Goal: Task Accomplishment & Management: Use online tool/utility

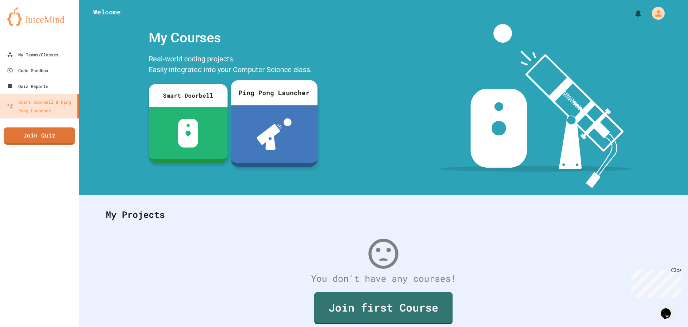
click at [283, 132] on img at bounding box center [274, 134] width 35 height 32
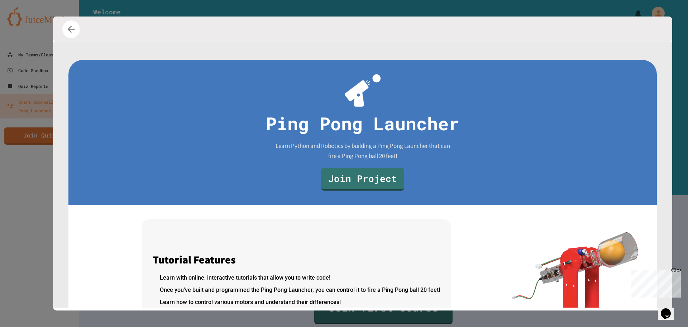
click at [72, 24] on icon "button" at bounding box center [71, 29] width 11 height 11
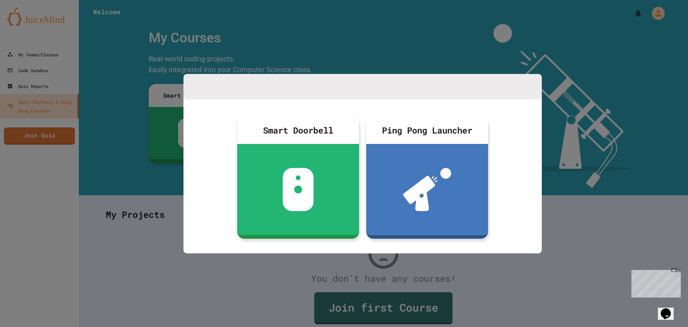
click at [72, 24] on div at bounding box center [344, 163] width 688 height 327
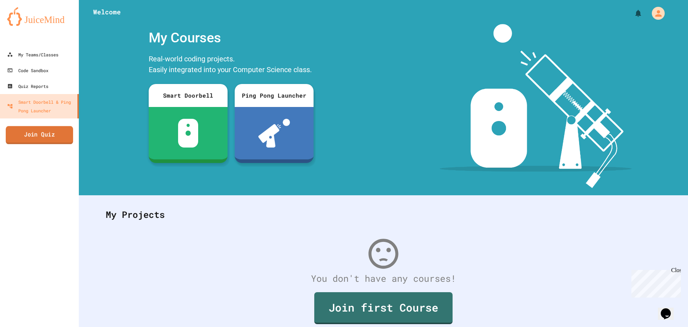
click at [52, 132] on link "Join Quiz" at bounding box center [39, 135] width 67 height 18
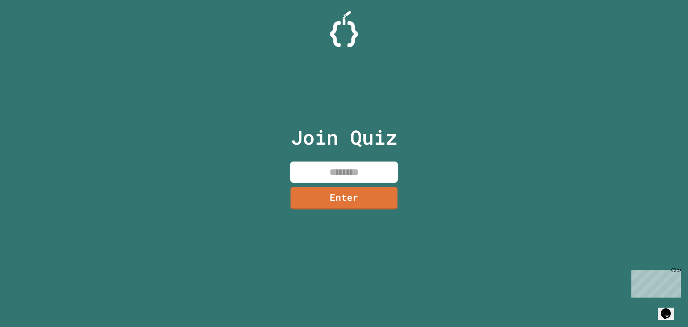
click at [351, 175] on input at bounding box center [344, 171] width 108 height 21
type input "********"
click at [354, 199] on link "Enter" at bounding box center [344, 197] width 105 height 24
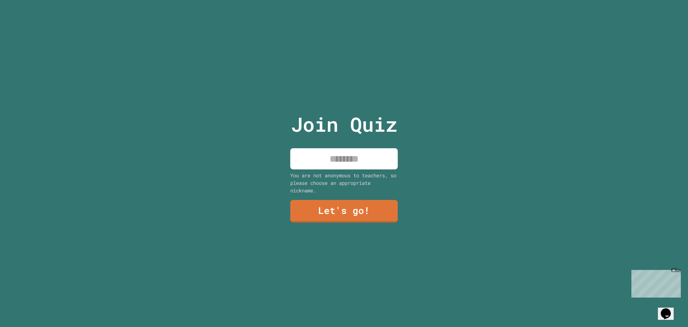
click at [353, 161] on input at bounding box center [344, 158] width 108 height 21
type input "**********"
click at [355, 206] on link "Let's go!" at bounding box center [344, 210] width 101 height 24
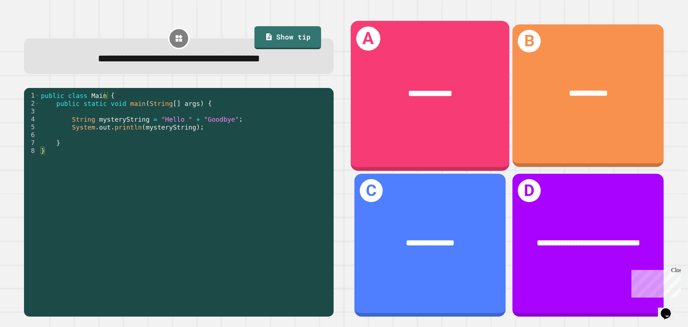
click at [384, 102] on div "**********" at bounding box center [430, 94] width 159 height 48
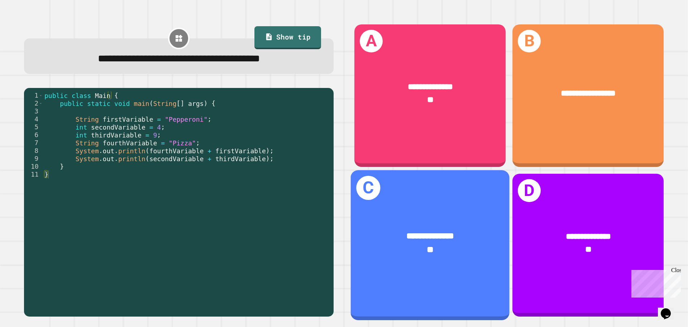
click at [427, 245] on span "**" at bounding box center [430, 249] width 7 height 9
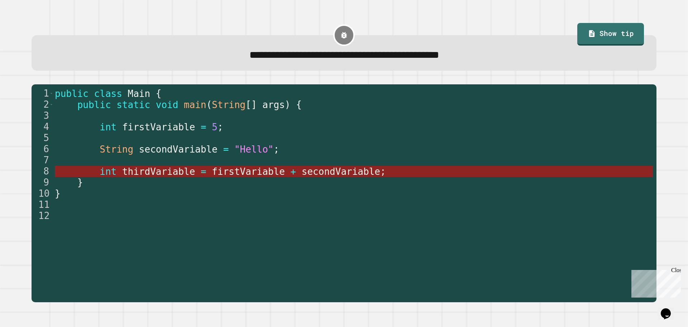
click at [225, 171] on span "firstVariable" at bounding box center [248, 171] width 73 height 11
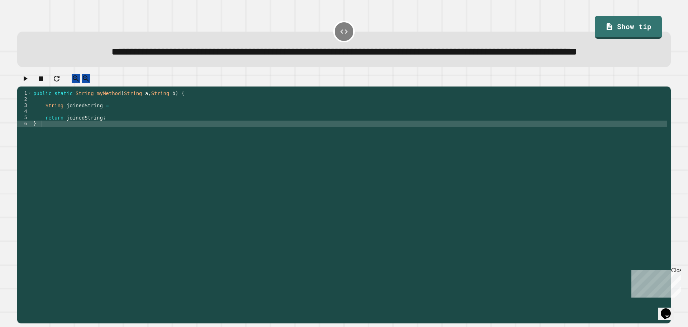
click at [56, 145] on div "public static String myMethod ( String a , String b ) { String joinedString = r…" at bounding box center [349, 190] width 635 height 201
click at [114, 141] on div "public static String myMethod ( String a , String b ) { String joinedString = r…" at bounding box center [349, 190] width 635 height 201
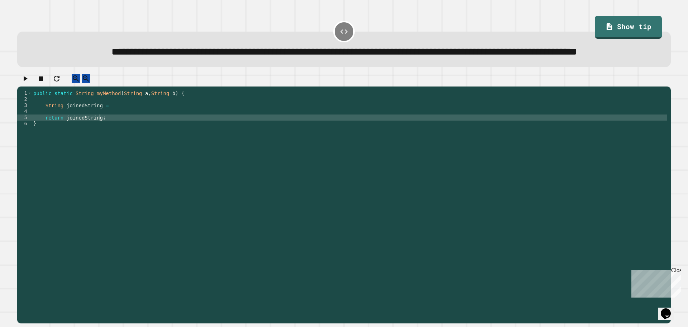
type textarea "**********"
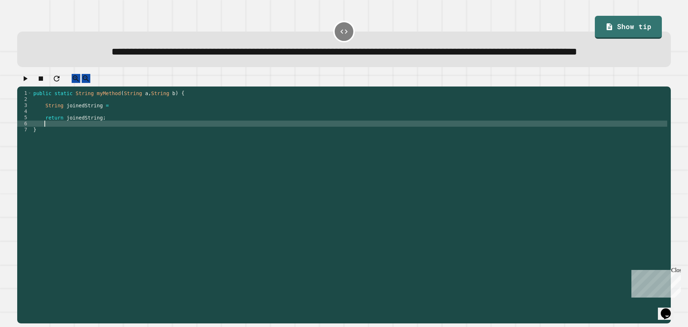
scroll to position [0, 0]
click at [122, 127] on div "public static String myMethod ( String a , String b ) { String joinedString = r…" at bounding box center [349, 190] width 635 height 201
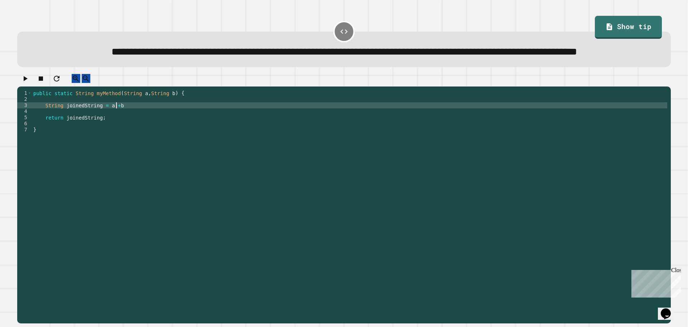
scroll to position [0, 5]
click at [637, 17] on link "Show tip" at bounding box center [628, 26] width 62 height 24
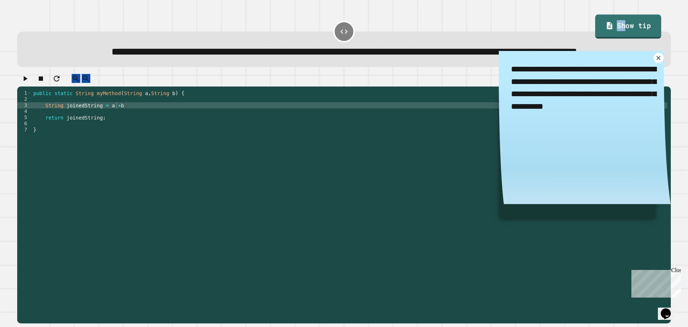
click at [615, 21] on link "Show tip" at bounding box center [628, 27] width 66 height 24
click at [637, 35] on link "Show tip" at bounding box center [628, 26] width 62 height 24
click at [634, 27] on link "Show tip" at bounding box center [628, 27] width 67 height 24
click at [28, 83] on icon "button" at bounding box center [25, 78] width 9 height 9
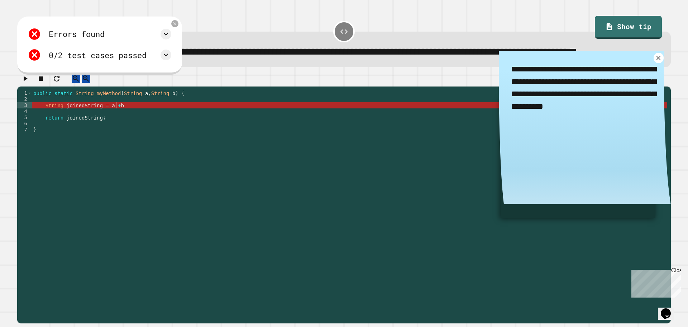
click at [120, 127] on div "public static String myMethod ( String a , String b ) { String joinedString = a…" at bounding box center [349, 190] width 635 height 201
click at [122, 128] on div "public static String myMethod ( String a , String b ) { String joinedString = a…" at bounding box center [349, 190] width 635 height 201
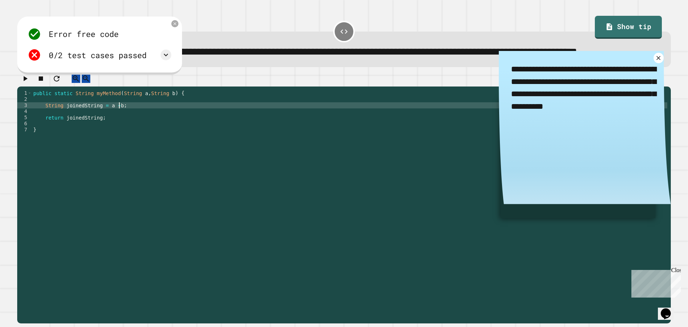
scroll to position [0, 6]
type textarea "**********"
drag, startPoint x: 114, startPoint y: 66, endPoint x: 130, endPoint y: 70, distance: 17.0
click at [114, 66] on div "Error free code /Main.java:3: error: ';' expected String joinedString = a +b ^ …" at bounding box center [99, 45] width 151 height 42
click at [168, 56] on icon at bounding box center [166, 55] width 4 height 3
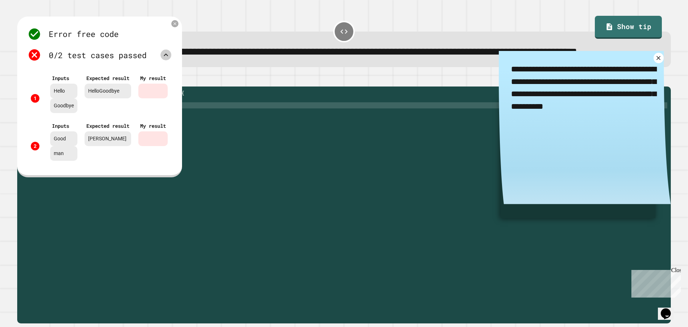
click at [170, 59] on icon at bounding box center [166, 55] width 9 height 9
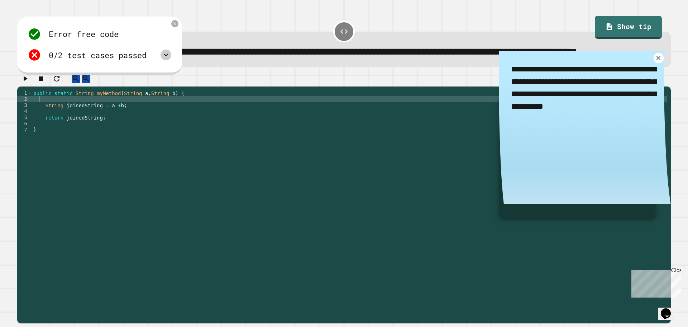
scroll to position [0, 0]
click at [96, 123] on div "public static String myMethod ( String a , String b ) { String joinedString = a…" at bounding box center [349, 190] width 635 height 201
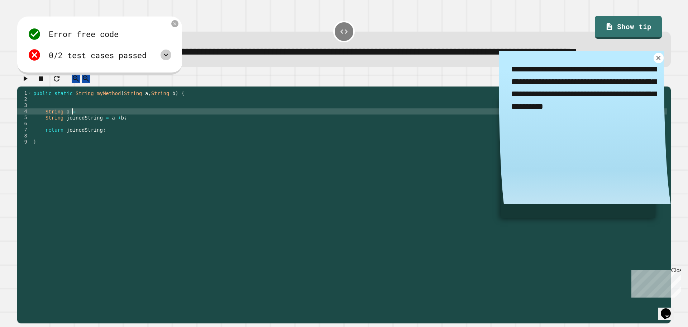
scroll to position [0, 3]
type textarea "**********"
click at [170, 59] on icon at bounding box center [166, 55] width 9 height 9
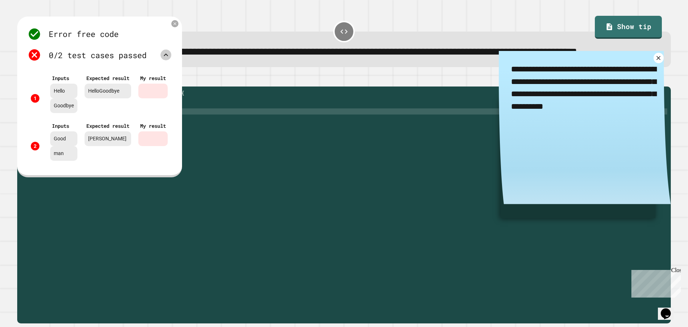
click at [170, 59] on icon at bounding box center [166, 55] width 9 height 9
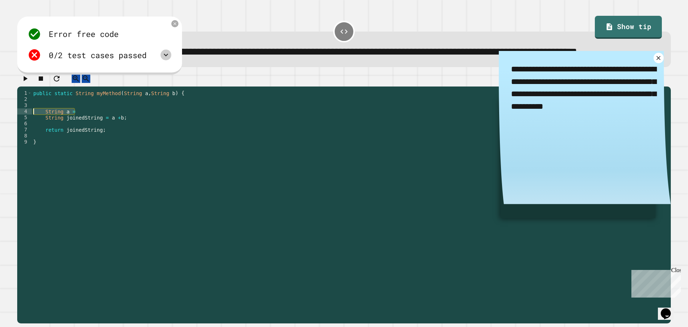
drag, startPoint x: 77, startPoint y: 137, endPoint x: 27, endPoint y: 135, distance: 50.6
click at [27, 135] on div "**********" at bounding box center [342, 184] width 650 height 189
click at [115, 141] on div "public static String myMethod ( String a , String b ) { String joinedString = a…" at bounding box center [349, 190] width 635 height 201
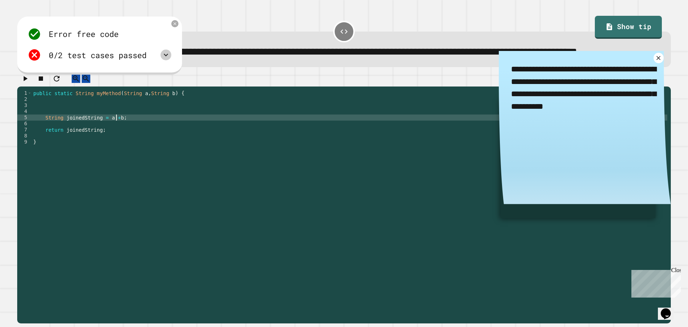
click at [116, 142] on div "public static String myMethod ( String a , String b ) { String joinedString = a…" at bounding box center [349, 190] width 635 height 201
click at [114, 139] on div "public static String myMethod ( String a , String b ) { String joinedString = a…" at bounding box center [349, 190] width 635 height 201
click at [107, 140] on div "public static String myMethod ( String a , String b ) { String joinedString = a…" at bounding box center [349, 190] width 635 height 201
click at [106, 140] on div "public static String myMethod ( String a , String b ) { String joinedString = a…" at bounding box center [349, 190] width 635 height 201
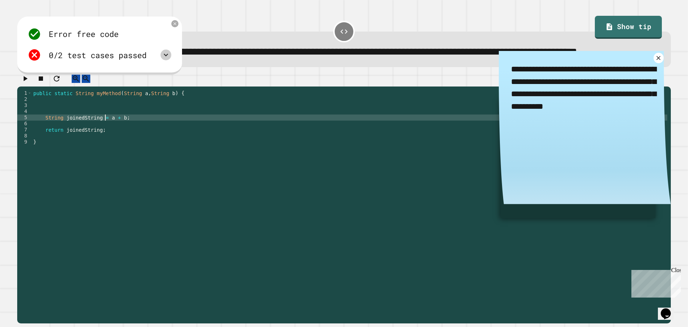
scroll to position [0, 5]
click at [122, 142] on div "public static String myMethod ( String a , String b ) { String joinedString = (…" at bounding box center [349, 190] width 635 height 201
type textarea "**********"
click at [29, 83] on icon "button" at bounding box center [25, 78] width 9 height 9
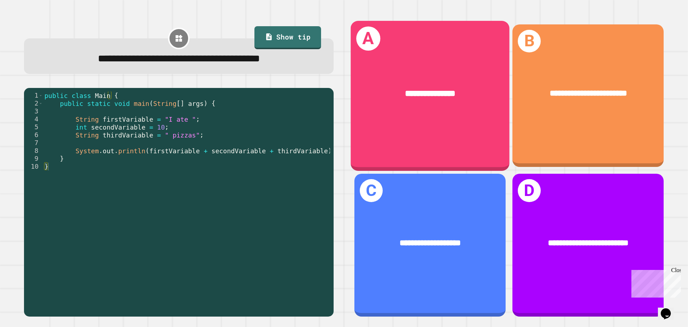
click at [431, 104] on div "**********" at bounding box center [430, 94] width 159 height 48
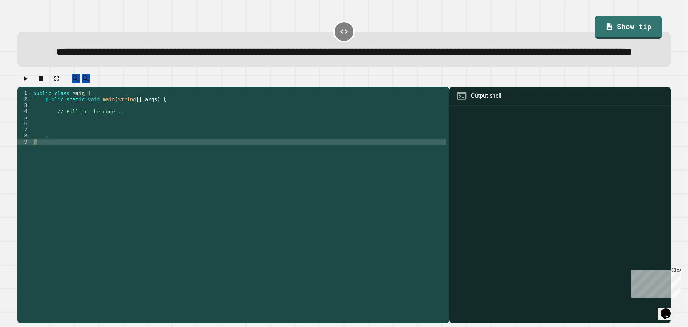
click at [90, 143] on div "public class Main { public static void main ( String [ ] args ) { // Fill in th…" at bounding box center [239, 190] width 414 height 201
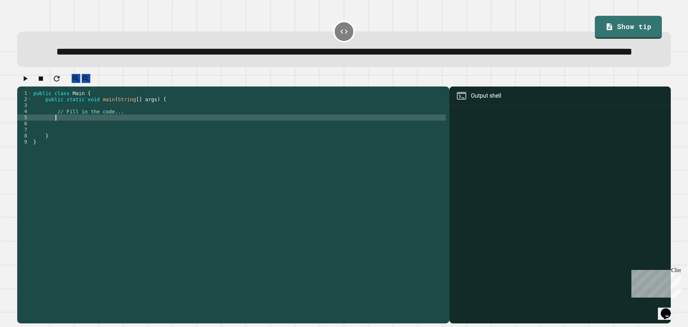
type textarea "*"
click at [25, 83] on icon "button" at bounding box center [25, 78] width 9 height 9
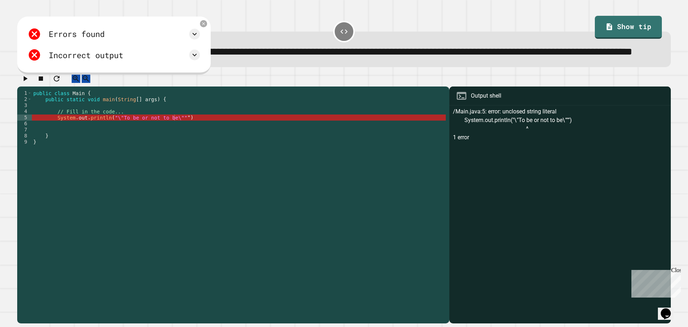
click at [145, 41] on div "Errors found" at bounding box center [114, 34] width 172 height 14
click at [197, 146] on div "public class Main { public static void main ( String [ ] args ) { // Fill in th…" at bounding box center [239, 190] width 414 height 201
click at [198, 145] on div "public class Main { public static void main ( String [ ] args ) { // Fill in th…" at bounding box center [239, 190] width 414 height 201
click at [201, 143] on div "public class Main { public static void main ( String [ ] args ) { // Fill in th…" at bounding box center [239, 190] width 414 height 201
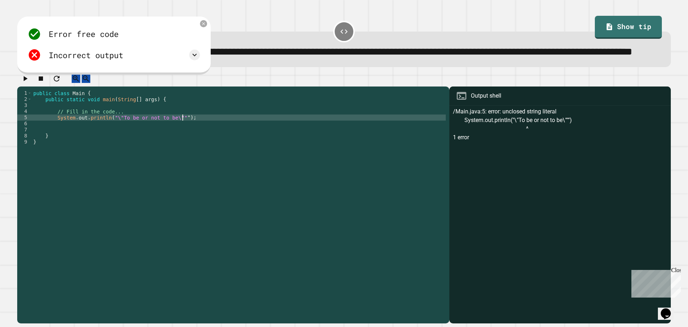
scroll to position [0, 10]
click at [27, 81] on icon "button" at bounding box center [26, 78] width 4 height 5
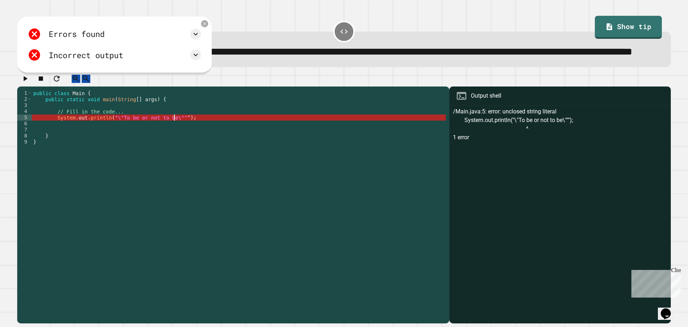
click at [174, 140] on div "public class Main { public static void main ( String [ ] args ) { // Fill in th…" at bounding box center [239, 190] width 414 height 201
click at [170, 142] on div "public class Main { public static void main ( String [ ] args ) { // Fill in th…" at bounding box center [239, 190] width 414 height 201
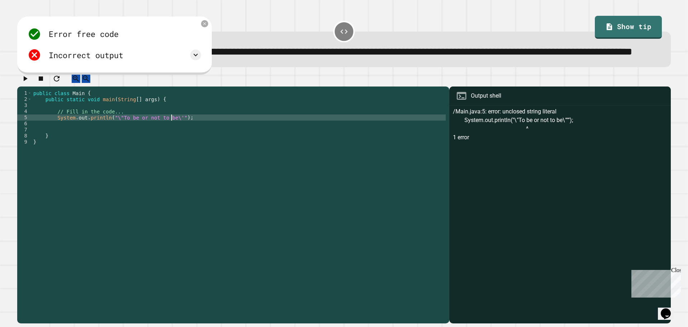
scroll to position [0, 10]
click at [117, 140] on div "public class Main { public static void main ( String [ ] args ) { // Fill in th…" at bounding box center [239, 190] width 414 height 201
click at [29, 83] on icon "button" at bounding box center [25, 78] width 9 height 9
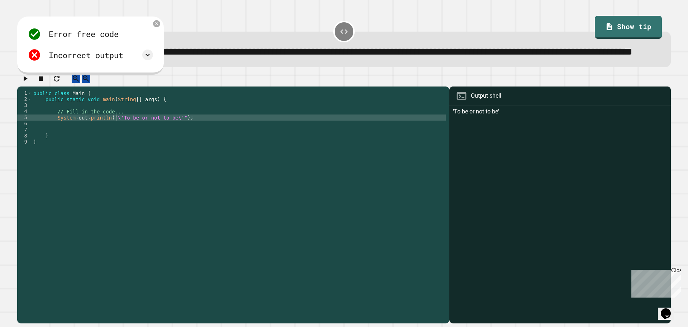
drag, startPoint x: 89, startPoint y: 71, endPoint x: 101, endPoint y: 71, distance: 12.2
click at [89, 61] on div "Incorrect output" at bounding box center [86, 55] width 75 height 12
click at [143, 59] on icon at bounding box center [147, 55] width 9 height 9
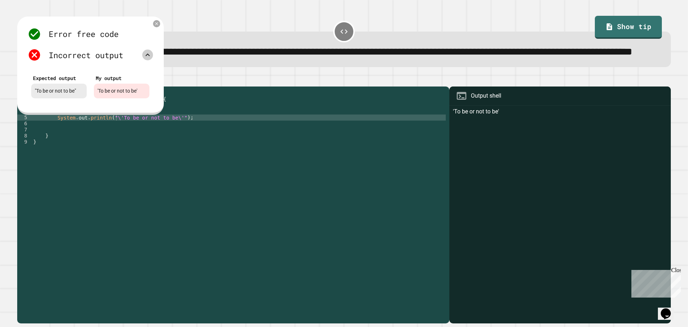
click at [116, 140] on div "public class Main { public static void main ( String [ ] args ) { // Fill in th…" at bounding box center [239, 190] width 414 height 201
click at [172, 141] on div "public class Main { public static void main ( String [ ] args ) { // Fill in th…" at bounding box center [239, 190] width 414 height 201
click at [346, 135] on div "public class Main { public static void main ( String [ ] args ) { // Fill in th…" at bounding box center [239, 190] width 414 height 201
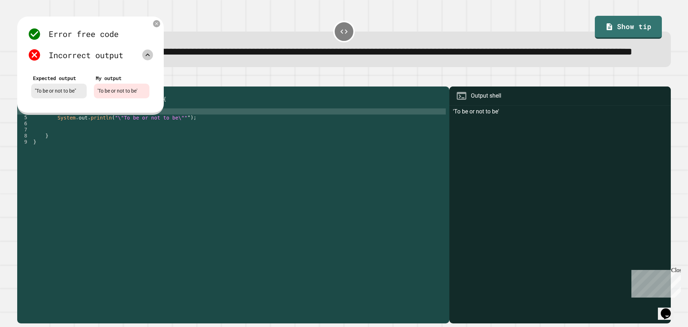
scroll to position [0, 6]
click at [265, 70] on div "**********" at bounding box center [344, 42] width 661 height 57
click at [156, 27] on icon at bounding box center [156, 23] width 5 height 5
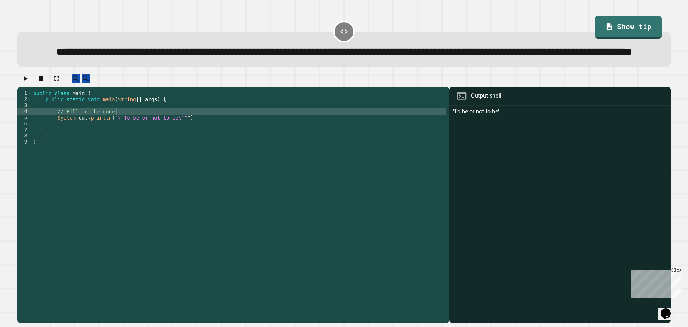
click at [20, 86] on div at bounding box center [344, 80] width 654 height 13
click at [27, 81] on icon "button" at bounding box center [26, 78] width 4 height 5
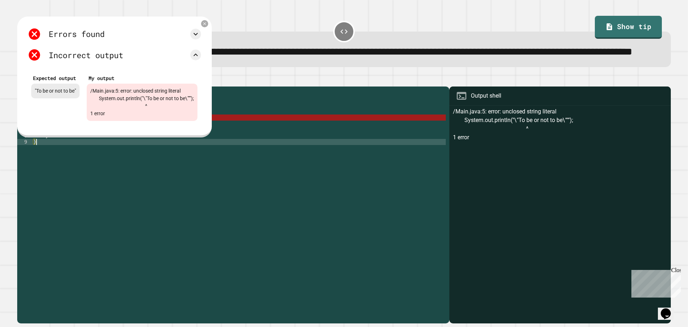
click at [159, 210] on div "public class Main { public static void main ( String [ ] args ) { // Fill in th…" at bounding box center [239, 190] width 414 height 201
click at [165, 118] on div "/Main.java:5: error: unclosed string literal System.out.println("\"To be or not…" at bounding box center [142, 102] width 111 height 37
click at [208, 27] on icon at bounding box center [205, 24] width 6 height 6
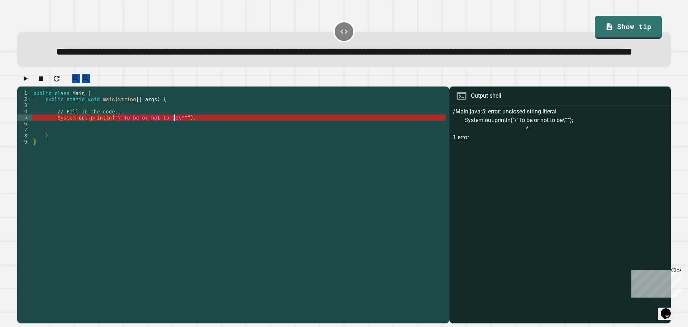
click at [175, 140] on div "public class Main { public static void main ( String [ ] args ) { // Fill in th…" at bounding box center [239, 190] width 414 height 201
click at [176, 141] on div "public class Main { public static void main ( String [ ] args ) { // Fill in th…" at bounding box center [239, 190] width 414 height 201
type textarea "**********"
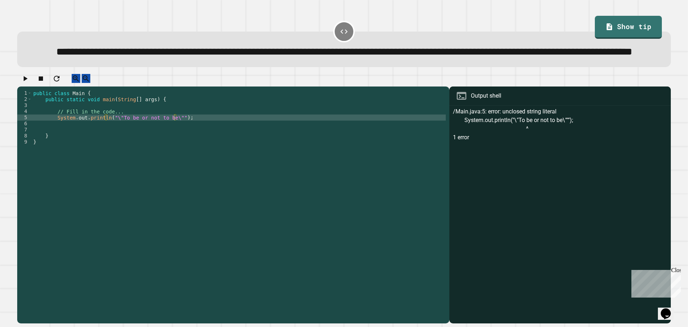
click at [23, 83] on button "button" at bounding box center [25, 78] width 9 height 9
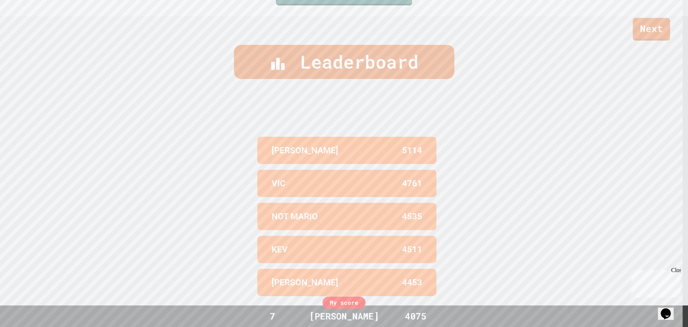
scroll to position [329, 0]
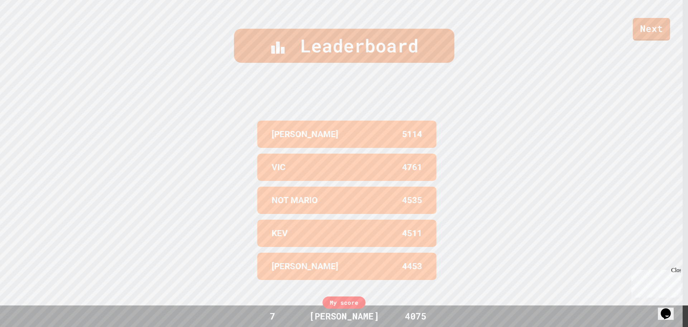
drag, startPoint x: 662, startPoint y: 14, endPoint x: 656, endPoint y: 30, distance: 16.7
click at [662, 15] on div "Next" at bounding box center [344, 20] width 688 height 41
click at [656, 30] on link "Next" at bounding box center [651, 28] width 35 height 24
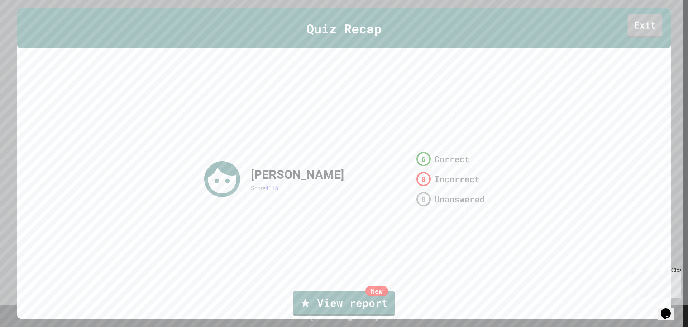
click at [630, 23] on link "Exit" at bounding box center [645, 26] width 35 height 24
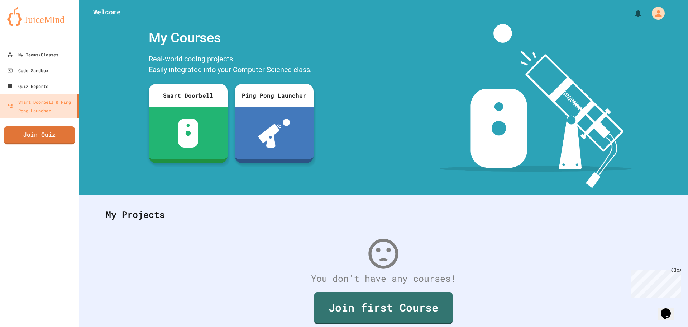
click at [39, 130] on link "Join Quiz" at bounding box center [39, 135] width 71 height 18
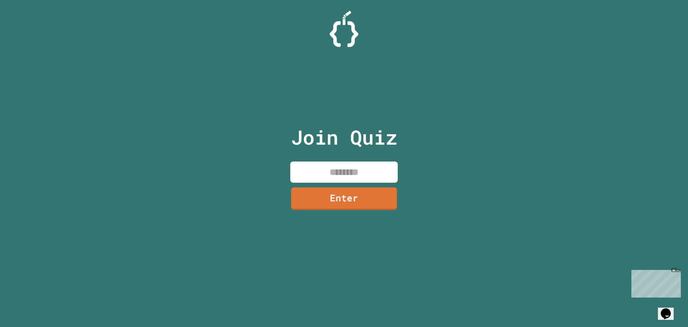
click at [367, 175] on input at bounding box center [344, 171] width 108 height 21
type input "********"
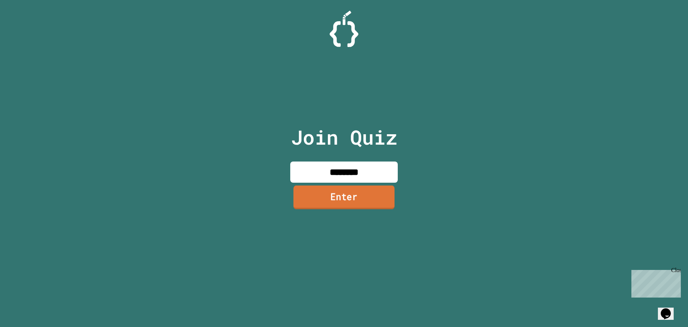
click at [348, 197] on link "Enter" at bounding box center [344, 197] width 101 height 24
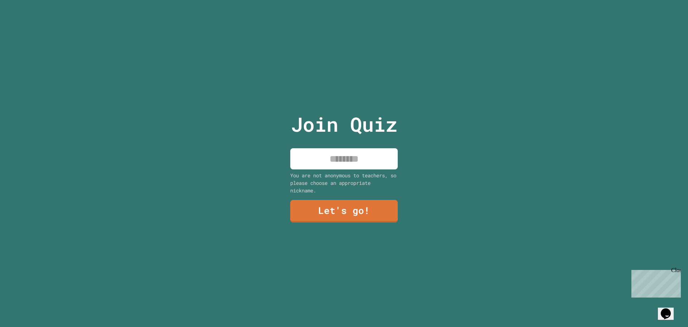
click at [357, 171] on div "You are not anonymous to teachers, so please choose an appropriate nickname." at bounding box center [344, 182] width 108 height 23
click at [363, 166] on input at bounding box center [344, 158] width 108 height 21
type input "*"
type input "*********"
click at [348, 207] on link "Let's go!" at bounding box center [344, 210] width 100 height 24
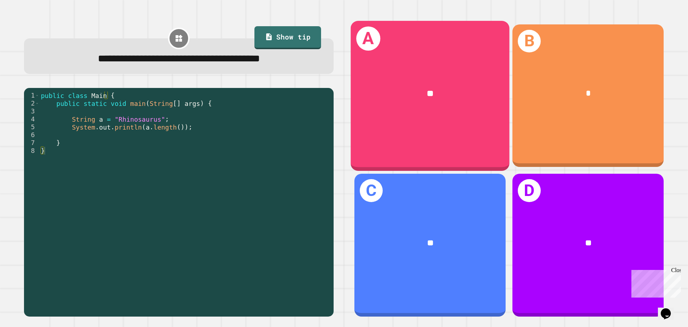
click at [454, 111] on div "**" at bounding box center [430, 94] width 159 height 48
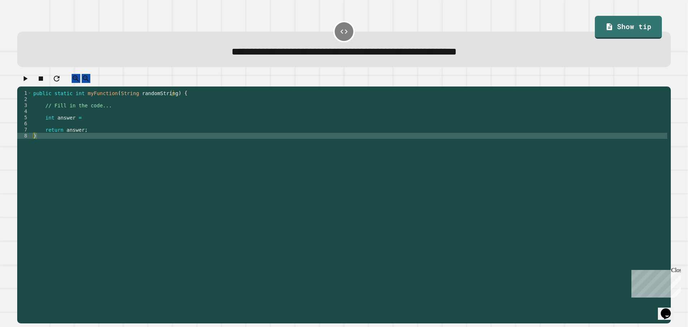
click at [83, 118] on div "1 2 3 4 5 6 7 8 public static int myFunction ( String randomString ) { // Fill …" at bounding box center [342, 193] width 650 height 207
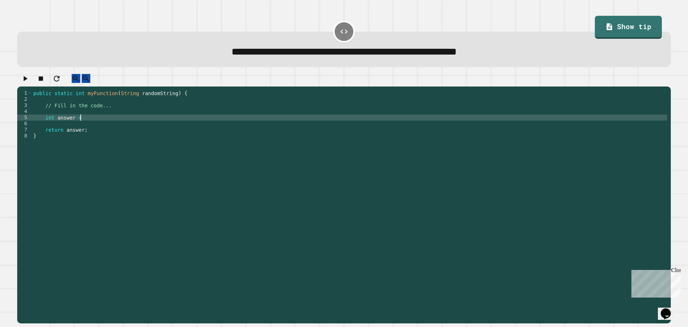
click at [86, 122] on div "public static int myFunction ( String randomString ) { // Fill in the code... i…" at bounding box center [349, 199] width 635 height 219
click at [84, 123] on div "1 2 3 4 5 6 7 8 public static int myFunction ( String randomString ) { // Fill …" at bounding box center [342, 193] width 650 height 207
drag, startPoint x: 84, startPoint y: 123, endPoint x: 78, endPoint y: 124, distance: 5.8
click at [78, 124] on div "public static int myFunction ( String randomString ) { // Fill in the code... i…" at bounding box center [349, 199] width 635 height 219
click at [85, 125] on div "public static int myFunction ( String randomString ) { // Fill in the code... i…" at bounding box center [349, 199] width 635 height 219
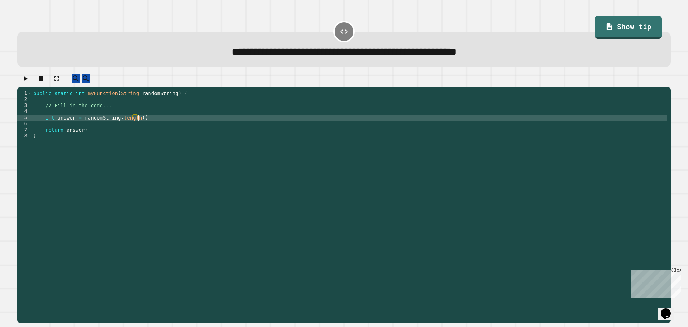
scroll to position [0, 7]
type textarea "**********"
click at [25, 82] on icon "button" at bounding box center [25, 78] width 9 height 9
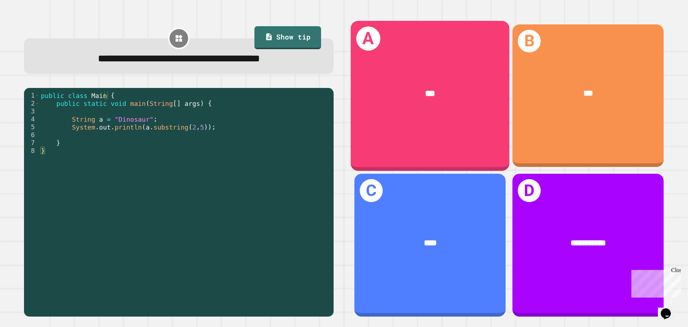
click at [429, 97] on div "***" at bounding box center [430, 93] width 124 height 13
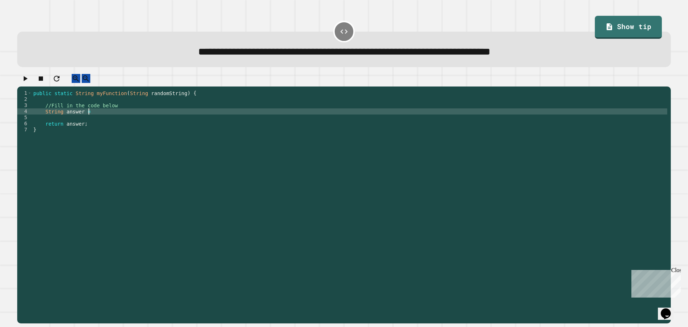
click at [124, 117] on div "public static String myFunction ( String randomString ) { //Fill in the code be…" at bounding box center [349, 199] width 635 height 219
type textarea "**********"
click at [29, 83] on icon "button" at bounding box center [25, 78] width 9 height 9
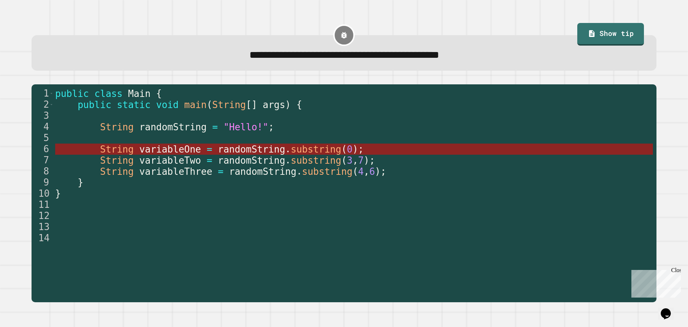
click at [312, 148] on span "substring" at bounding box center [316, 149] width 51 height 11
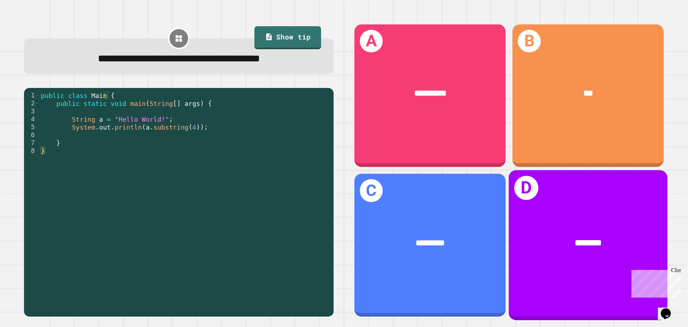
click at [575, 200] on div "D ********" at bounding box center [588, 244] width 159 height 149
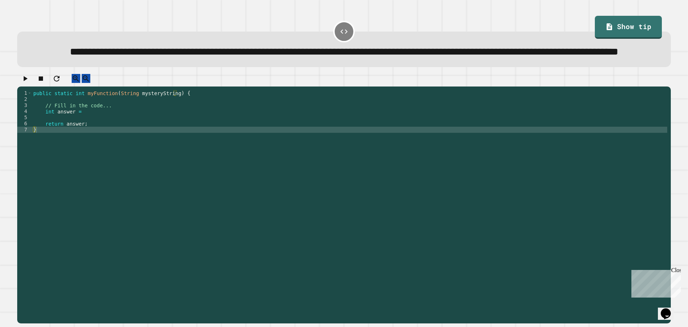
click at [91, 131] on div "public static int myFunction ( String mysteryString ) { // Fill in the code... …" at bounding box center [349, 190] width 635 height 201
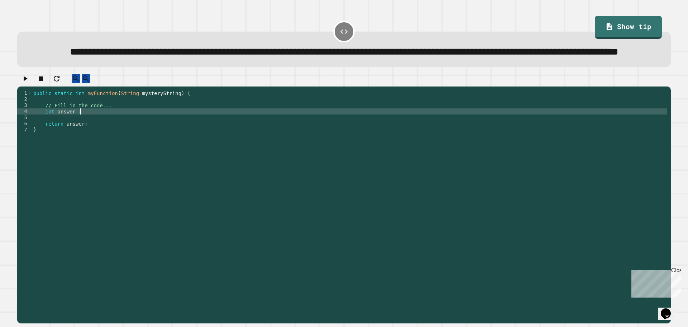
click at [93, 135] on div "public static int myFunction ( String mysteryString ) { // Fill in the code... …" at bounding box center [349, 190] width 635 height 201
click at [29, 83] on icon "button" at bounding box center [25, 78] width 9 height 9
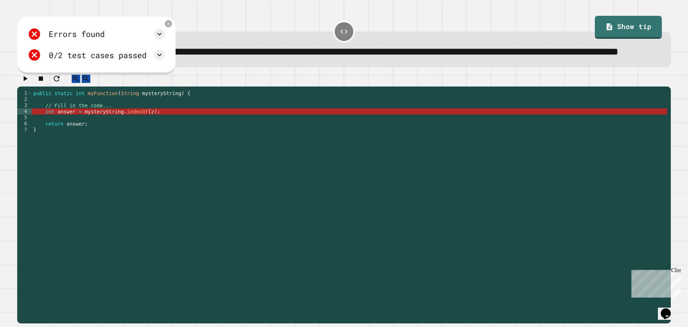
click at [132, 41] on div "Errors found" at bounding box center [96, 34] width 137 height 14
drag, startPoint x: 163, startPoint y: 52, endPoint x: 171, endPoint y: 51, distance: 7.5
click at [165, 41] on div "Errors found" at bounding box center [96, 34] width 137 height 14
click at [164, 38] on icon at bounding box center [159, 34] width 9 height 9
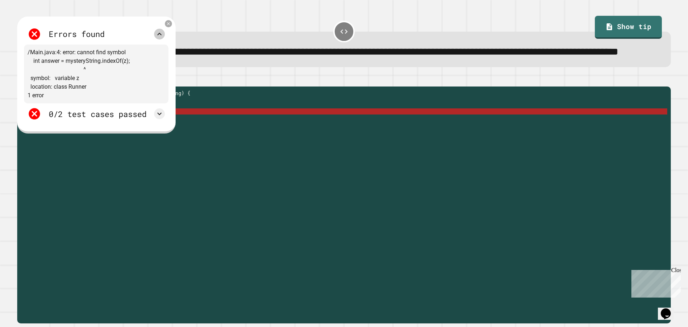
click at [164, 38] on icon at bounding box center [159, 34] width 9 height 9
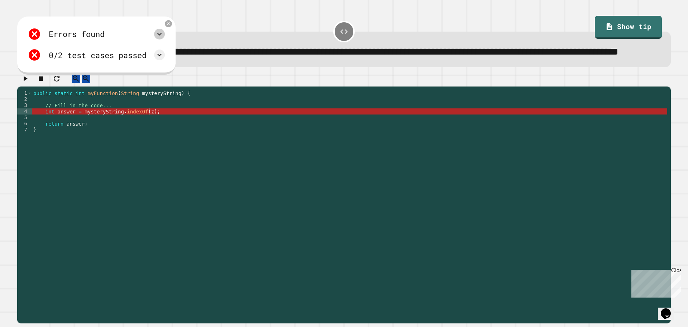
click at [140, 135] on div "public static int myFunction ( String mysteryString ) { // Fill in the code... …" at bounding box center [349, 190] width 635 height 201
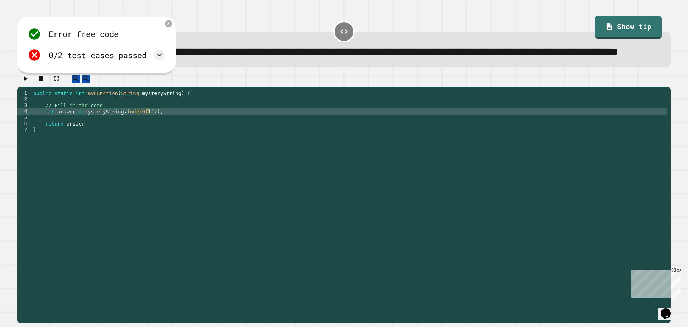
scroll to position [0, 8]
type textarea "**********"
click at [28, 81] on icon "button" at bounding box center [26, 78] width 4 height 5
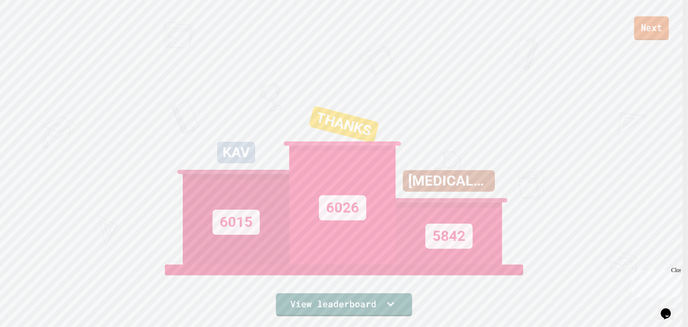
click at [655, 32] on link "Next" at bounding box center [651, 28] width 35 height 24
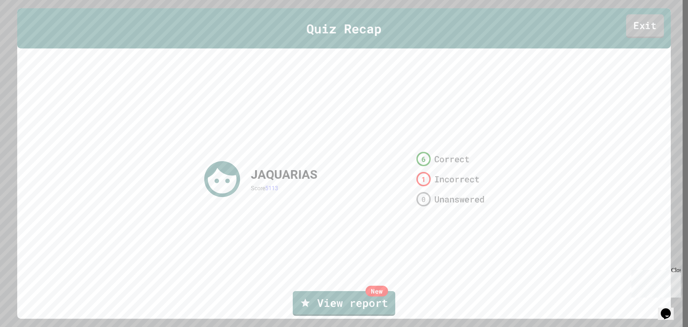
click at [630, 27] on link "Exit" at bounding box center [645, 26] width 38 height 24
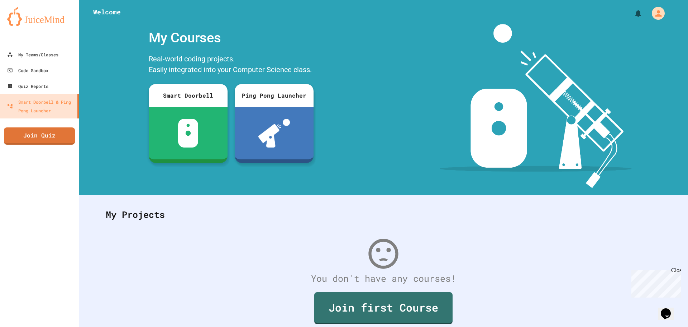
drag, startPoint x: 354, startPoint y: 198, endPoint x: 561, endPoint y: 127, distance: 218.6
click at [561, 127] on img at bounding box center [536, 106] width 192 height 164
